Goal: Browse casually

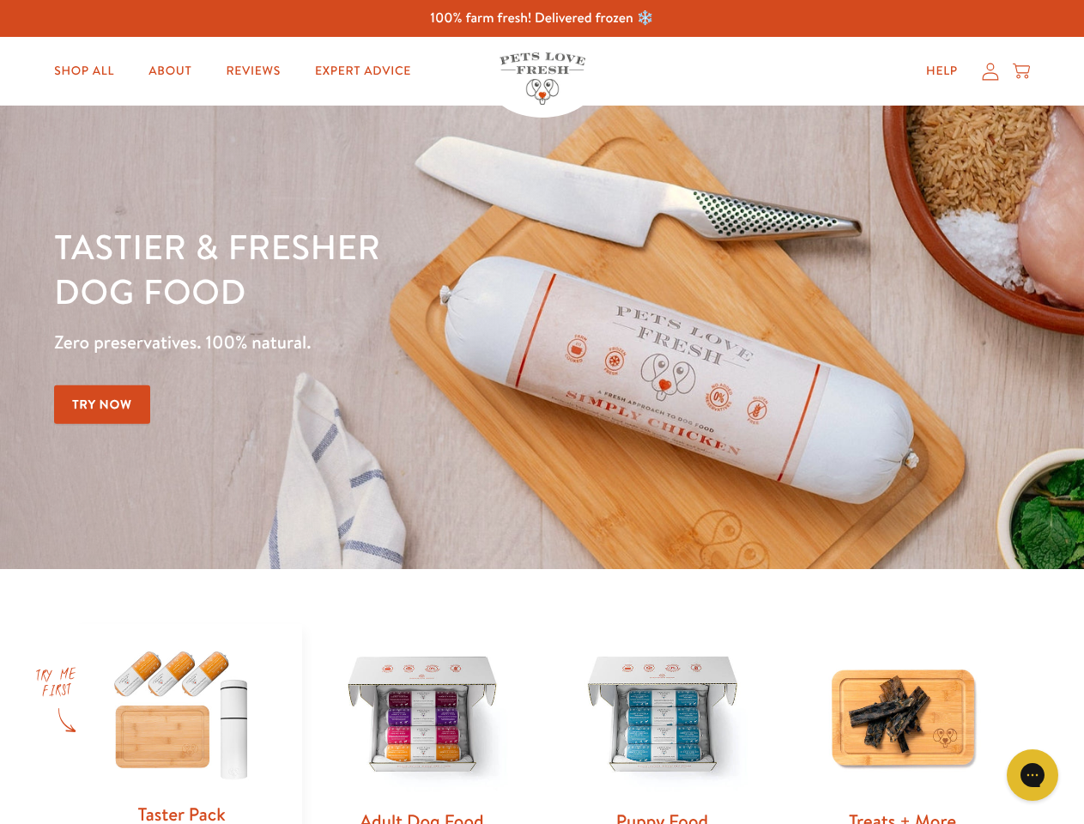
click at [541, 412] on div "Tastier & fresher dog food Zero preservatives. 100% natural. Try Now" at bounding box center [379, 337] width 650 height 227
click at [1032, 775] on icon "Gorgias live chat" at bounding box center [1032, 774] width 16 height 16
